Goal: Transaction & Acquisition: Purchase product/service

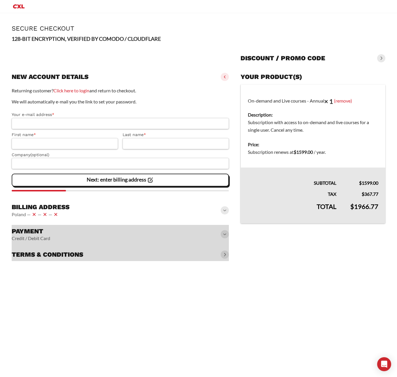
click at [148, 213] on div "Billing address Poland — — —" at bounding box center [120, 211] width 217 height 20
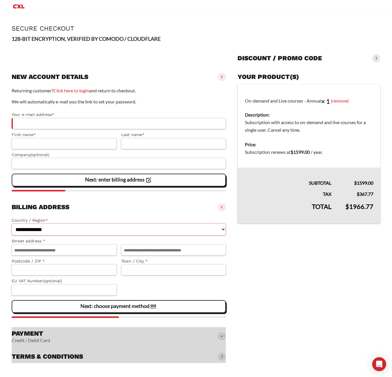
click at [130, 229] on select "**********" at bounding box center [119, 230] width 214 height 12
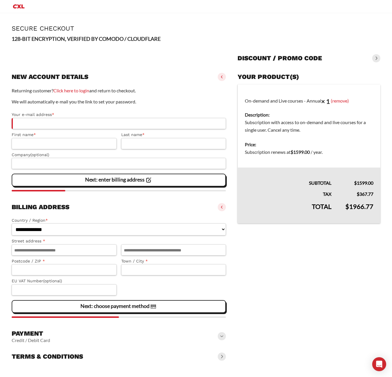
click at [12, 224] on select "**********" at bounding box center [119, 230] width 214 height 12
select select "**"
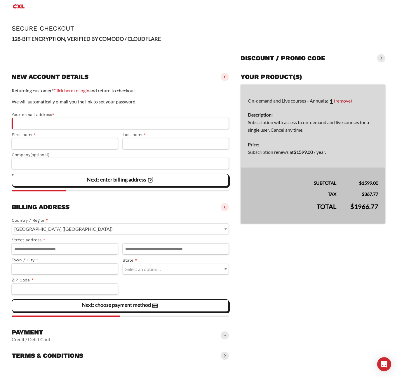
click at [280, 261] on vaadin-details "Your product(s) On-demand and Live courses - Annual × 1 (remove) Description: S…" at bounding box center [312, 217] width 145 height 292
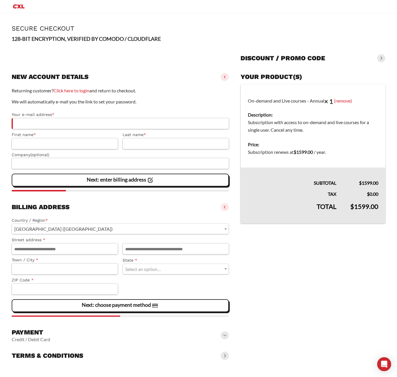
click at [190, 337] on div "Payment Credit / Debit Card" at bounding box center [120, 335] width 217 height 19
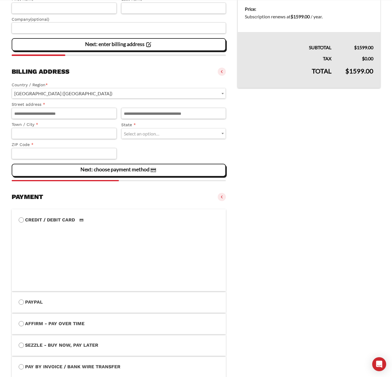
scroll to position [178, 0]
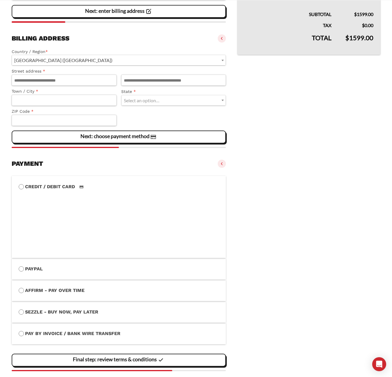
click at [66, 294] on label "Affirm - Pay over time" at bounding box center [119, 291] width 200 height 8
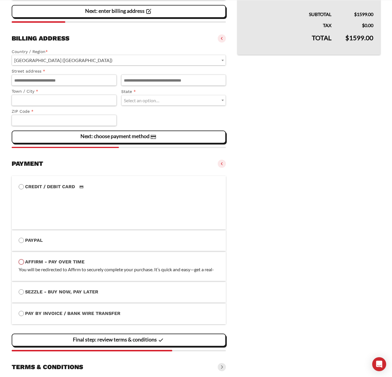
scroll to position [167, 0]
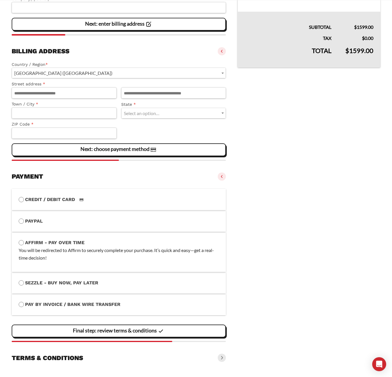
click at [298, 233] on vaadin-details "Your product(s) On-demand and Live courses - Annual × 1 (remove) Description: S…" at bounding box center [309, 140] width 143 height 450
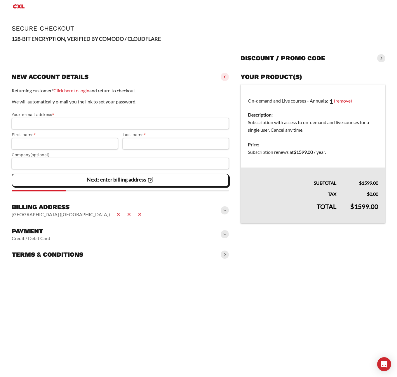
click at [151, 232] on div "Payment Credit / Debit Card" at bounding box center [120, 234] width 217 height 19
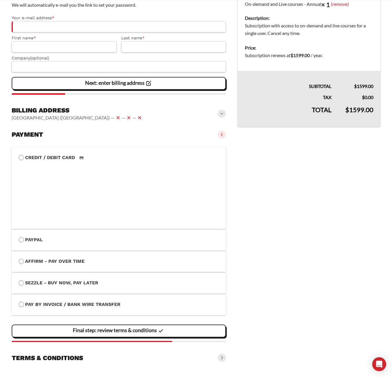
click at [67, 259] on label "Affirm - Pay over time" at bounding box center [119, 262] width 200 height 8
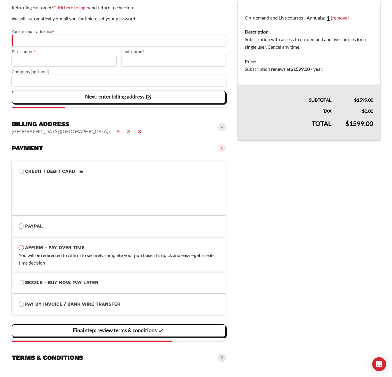
scroll to position [76, 0]
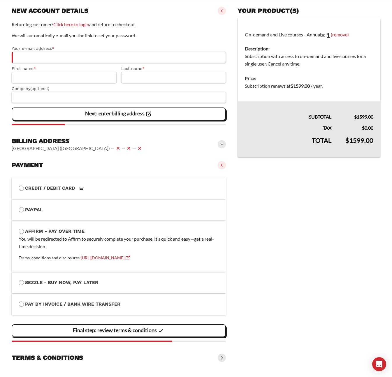
click at [293, 244] on vaadin-details "Your product(s) On-demand and Live courses - Annual × 1 (remove) Description: S…" at bounding box center [309, 184] width 143 height 360
click at [307, 253] on vaadin-details "Your product(s) On-demand and Live courses - Annual × 1 (remove) Description: S…" at bounding box center [309, 184] width 143 height 360
click at [274, 271] on vaadin-details "Your product(s) On-demand and Live courses - Annual × 1 (remove) Description: S…" at bounding box center [309, 184] width 143 height 360
click at [280, 188] on vaadin-details "Your product(s) On-demand and Live courses - Annual × 1 (remove) Description: S…" at bounding box center [309, 184] width 143 height 360
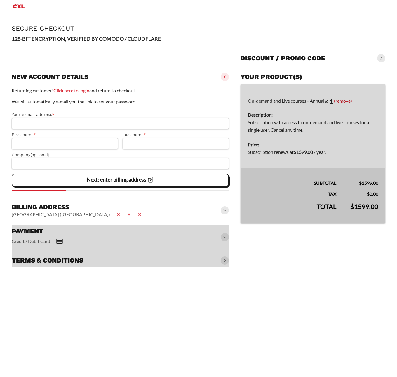
click at [313, 250] on vaadin-details "Your product(s) On-demand and Live courses - Annual × 1 (remove) Description: S…" at bounding box center [312, 169] width 145 height 197
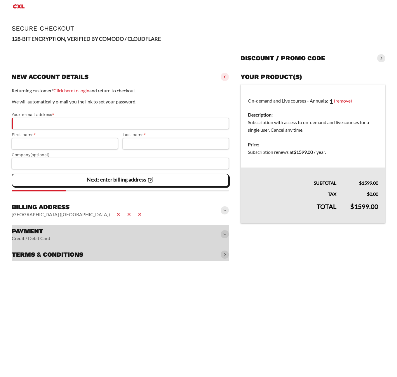
click at [202, 236] on div at bounding box center [120, 243] width 217 height 36
click at [207, 232] on div at bounding box center [120, 243] width 217 height 36
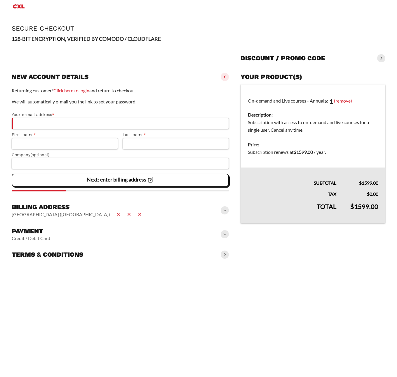
click at [204, 234] on div "Payment Credit / Debit Card" at bounding box center [120, 234] width 217 height 19
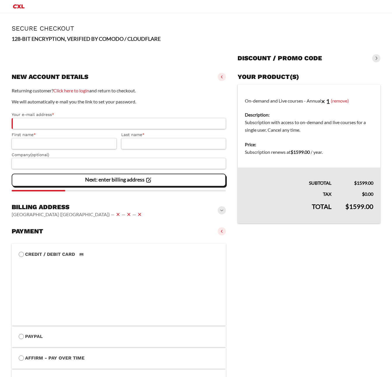
drag, startPoint x: 320, startPoint y: 258, endPoint x: 312, endPoint y: 256, distance: 8.2
click at [320, 258] on vaadin-details "Your product(s) On-demand and Live courses - Annual × 1 (remove) Description: S…" at bounding box center [309, 266] width 143 height 391
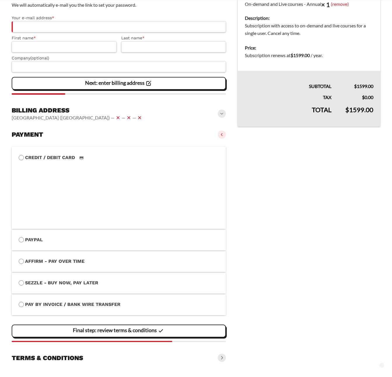
click at [299, 223] on vaadin-details "Your product(s) On-demand and Live courses - Annual × 1 (remove) Description: S…" at bounding box center [309, 169] width 143 height 391
click at [285, 203] on vaadin-details "Your product(s) On-demand and Live courses - Annual × 1 (remove) Description: S…" at bounding box center [309, 169] width 143 height 391
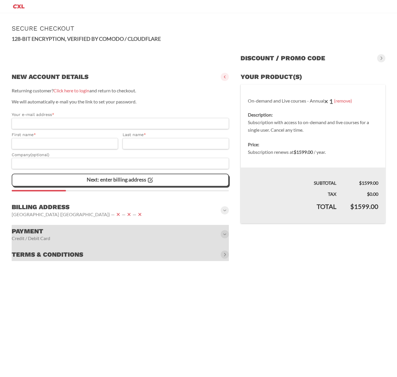
click at [178, 235] on div at bounding box center [120, 243] width 217 height 36
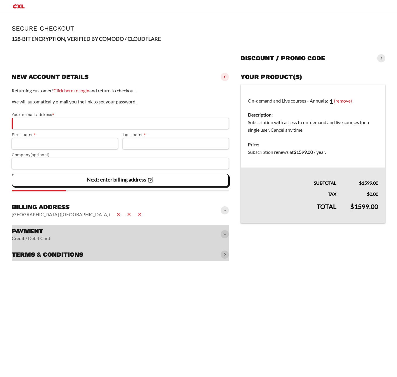
click at [182, 234] on div at bounding box center [120, 243] width 217 height 36
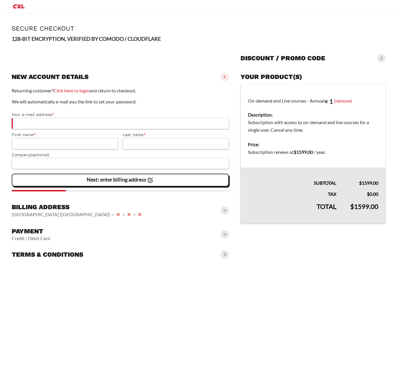
click at [183, 232] on div "Payment Credit / Debit Card" at bounding box center [120, 234] width 217 height 19
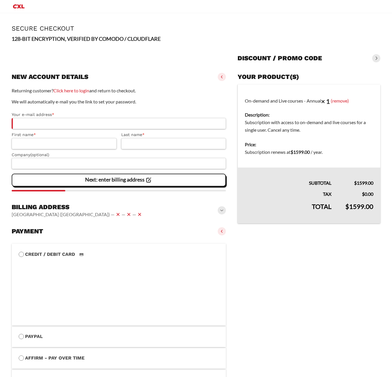
scroll to position [107, 0]
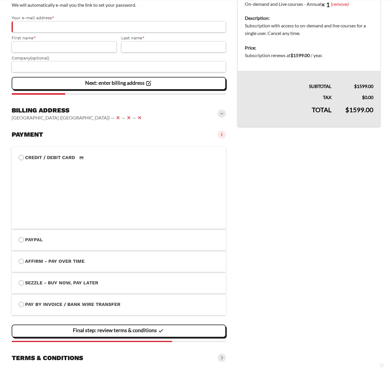
click at [79, 259] on label "Affirm - Pay over time" at bounding box center [119, 262] width 200 height 8
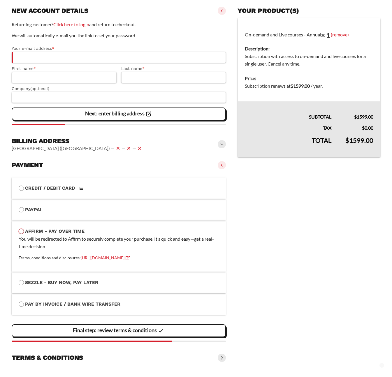
scroll to position [76, 0]
click at [87, 283] on label "Sezzle - Buy Now, Pay Later" at bounding box center [119, 283] width 200 height 8
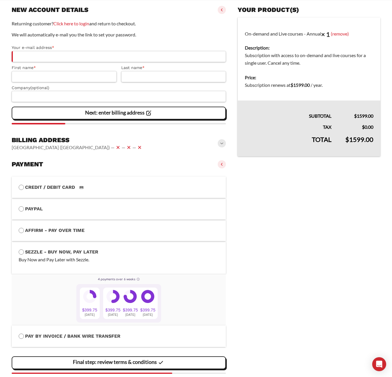
click at [73, 233] on label "Affirm - Pay over time" at bounding box center [119, 231] width 200 height 8
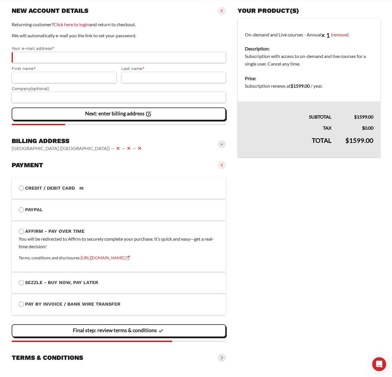
click at [262, 243] on vaadin-details "Your product(s) On-demand and Live courses - Annual × 1 (remove) Description: S…" at bounding box center [309, 184] width 143 height 360
click at [292, 240] on vaadin-details "Your product(s) On-demand and Live courses - Annual × 1 (remove) Description: S…" at bounding box center [309, 184] width 143 height 360
click at [310, 232] on vaadin-details "Your product(s) On-demand and Live courses - Annual × 1 (remove) Description: S…" at bounding box center [309, 184] width 143 height 360
click at [312, 273] on vaadin-details "Your product(s) On-demand and Live courses - Annual × 1 (remove) Description: S…" at bounding box center [309, 184] width 143 height 360
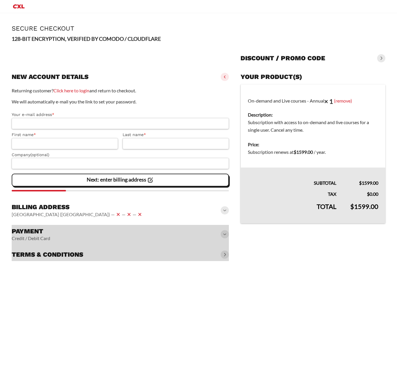
click at [284, 260] on vaadin-details "Your product(s) On-demand and Live courses - Annual × 1 (remove) Description: S…" at bounding box center [312, 166] width 145 height 191
click at [164, 234] on div at bounding box center [120, 243] width 217 height 36
click at [173, 234] on div at bounding box center [120, 243] width 217 height 36
